Goal: Communication & Community: Answer question/provide support

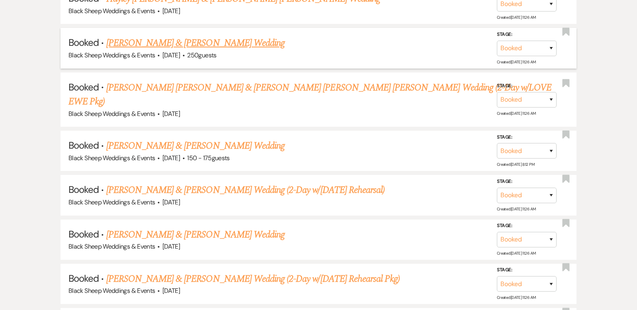
click at [167, 40] on link "[PERSON_NAME] & [PERSON_NAME] Wedding" at bounding box center [195, 43] width 178 height 14
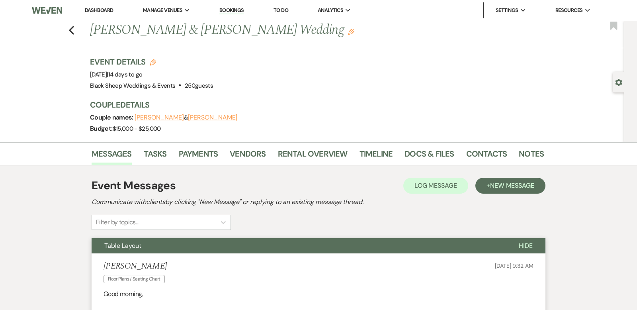
click at [529, 243] on span "Hide" at bounding box center [526, 245] width 14 height 8
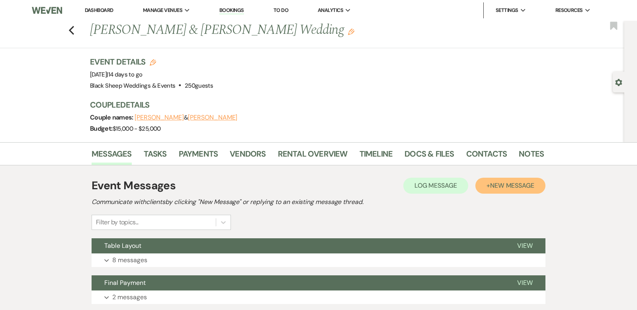
click at [498, 184] on span "New Message" at bounding box center [512, 185] width 44 height 8
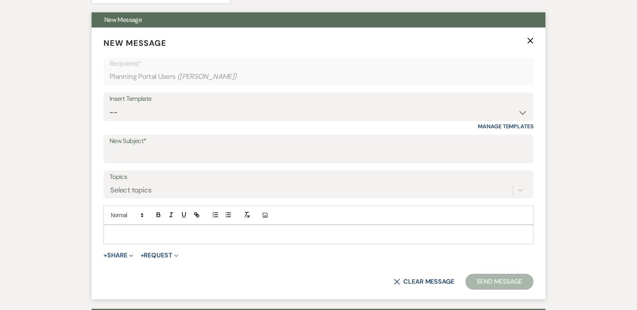
scroll to position [233, 0]
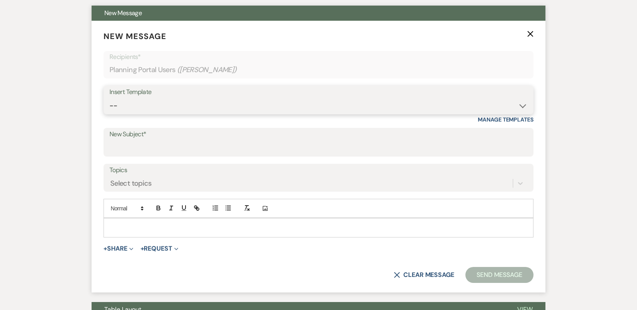
click at [522, 105] on select "-- Weven Planning Portal Introduction (Booked Events) Copy of Contract Attached…" at bounding box center [319, 106] width 418 height 16
select select "5324"
click at [110, 98] on select "-- Weven Planning Portal Introduction (Booked Events) Copy of Contract Attached…" at bounding box center [319, 106] width 418 height 16
type input "Pre-Wedding Review Call"
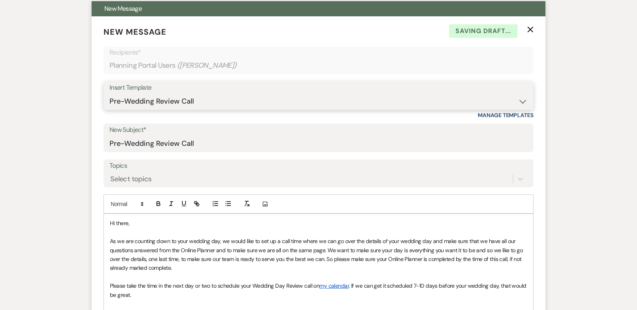
scroll to position [234, 0]
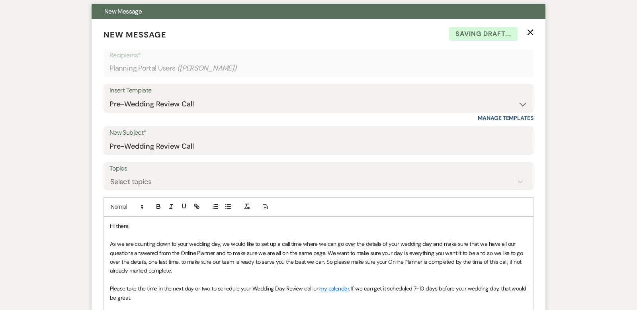
click at [129, 225] on p "Hi there," at bounding box center [318, 225] width 417 height 9
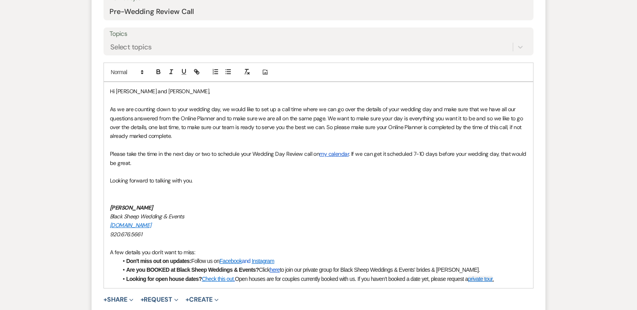
scroll to position [370, 0]
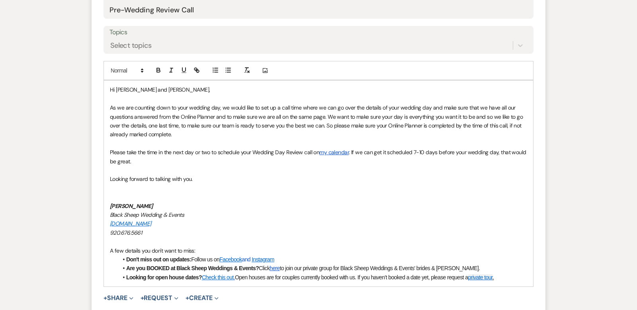
click at [111, 178] on span "Looking forward to talking with you." at bounding box center [151, 178] width 83 height 7
drag, startPoint x: 160, startPoint y: 206, endPoint x: 71, endPoint y: 206, distance: 89.2
click at [71, 206] on div "Messages Tasks Payments Vendors Rental Overview Timeline Docs & Files Contacts …" at bounding box center [318, 230] width 637 height 917
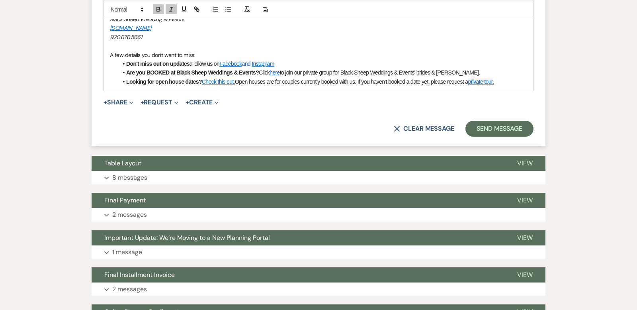
scroll to position [584, 0]
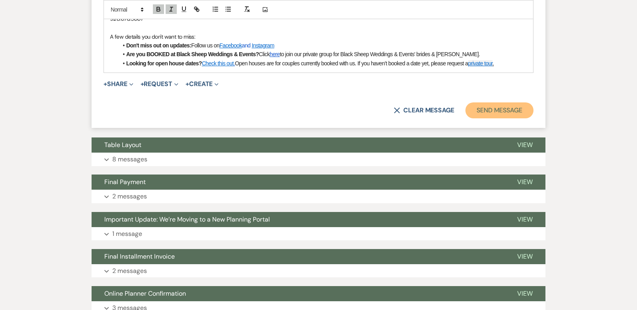
click at [500, 110] on button "Send Message" at bounding box center [500, 110] width 68 height 16
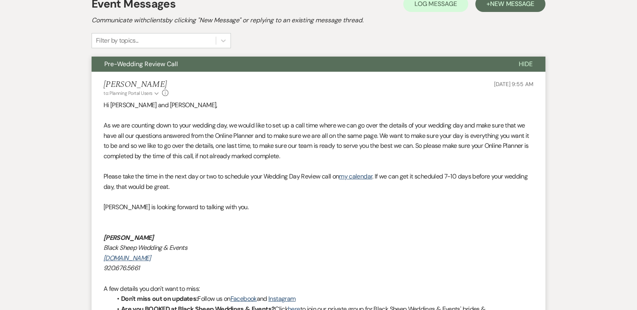
scroll to position [0, 0]
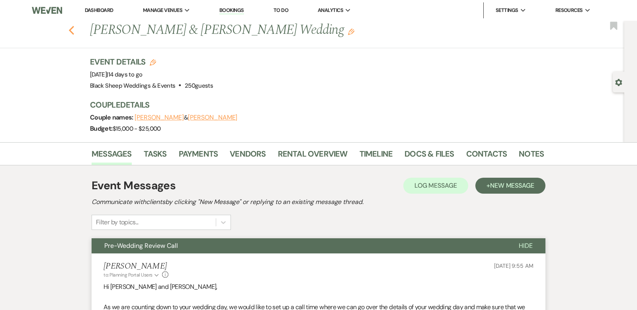
click at [71, 28] on use "button" at bounding box center [71, 30] width 5 height 9
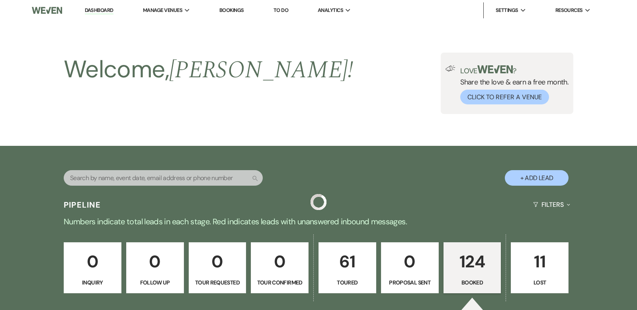
scroll to position [559, 0]
